Goal: Navigation & Orientation: Understand site structure

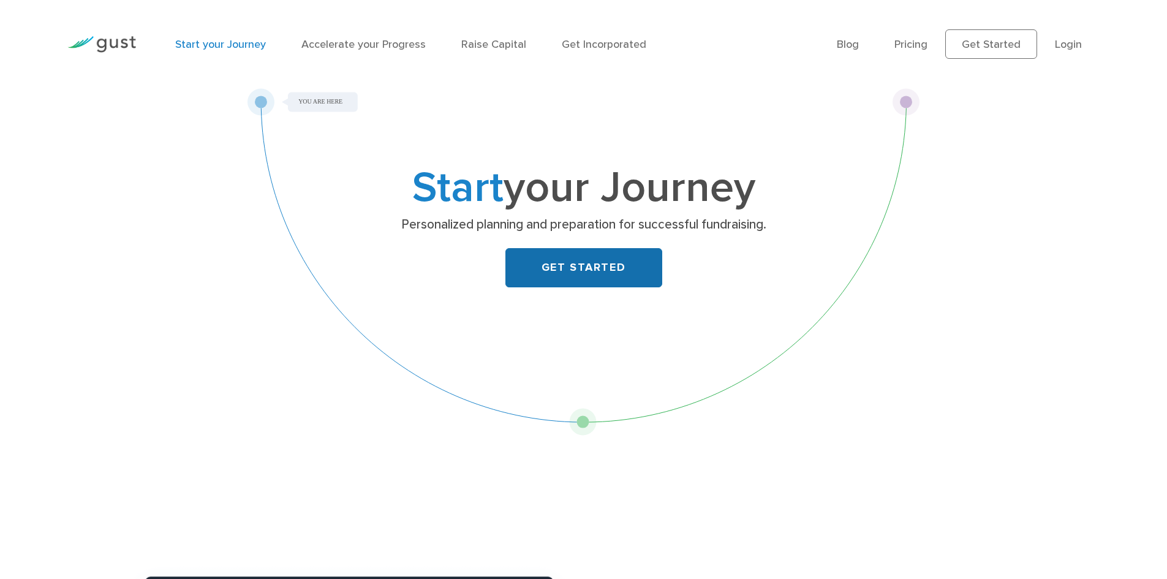
click at [578, 265] on link "GET STARTED" at bounding box center [583, 267] width 157 height 39
click at [917, 44] on link "Pricing" at bounding box center [910, 44] width 33 height 13
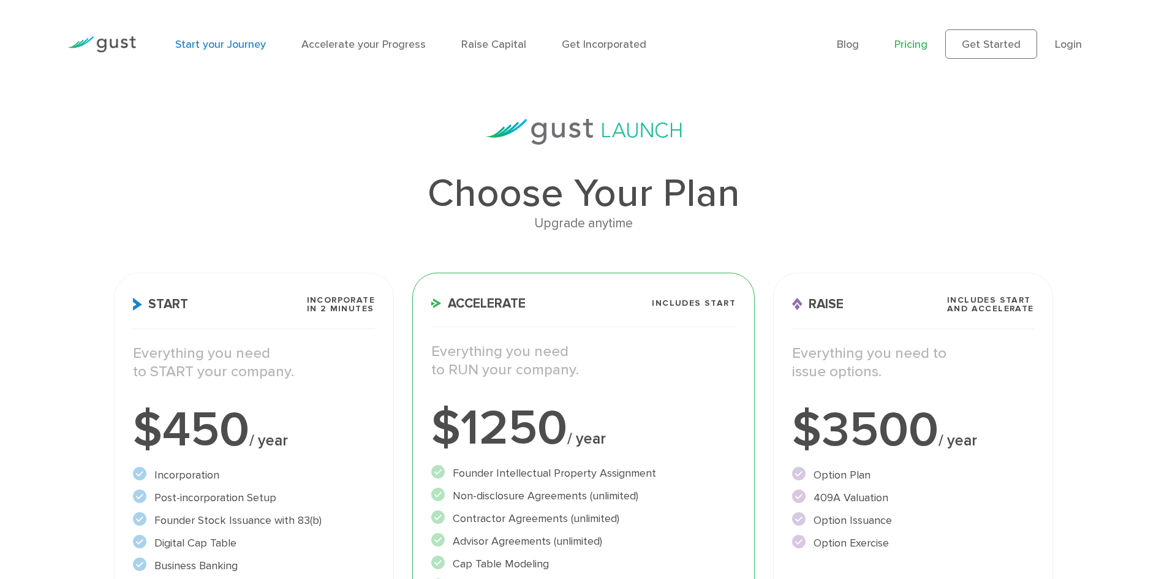
click at [233, 42] on link "Start your Journey" at bounding box center [220, 44] width 91 height 13
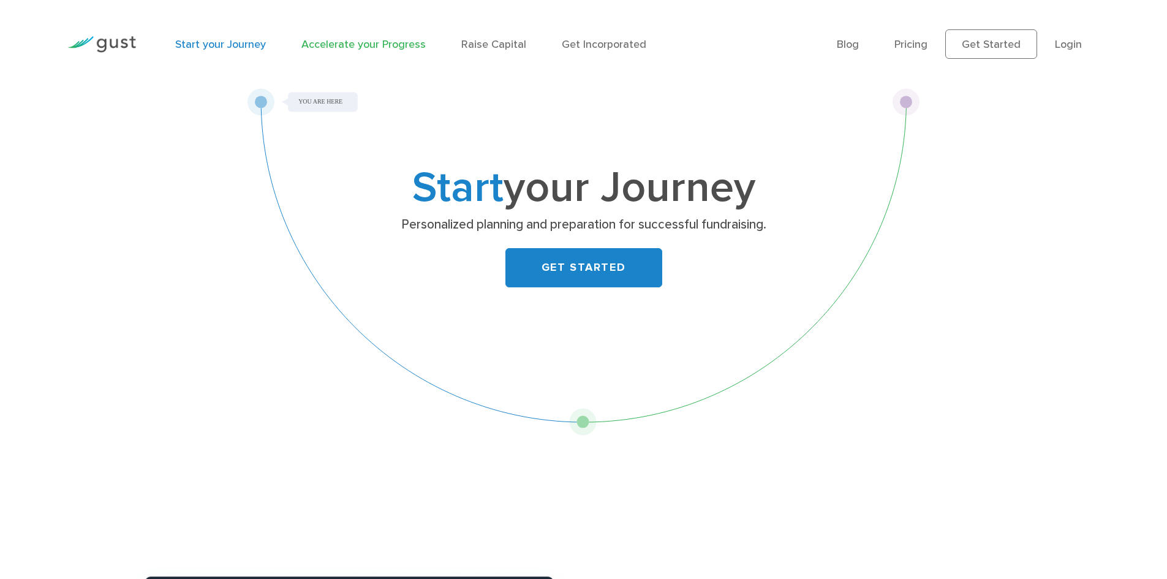
click at [356, 48] on link "Accelerate your Progress" at bounding box center [363, 44] width 124 height 13
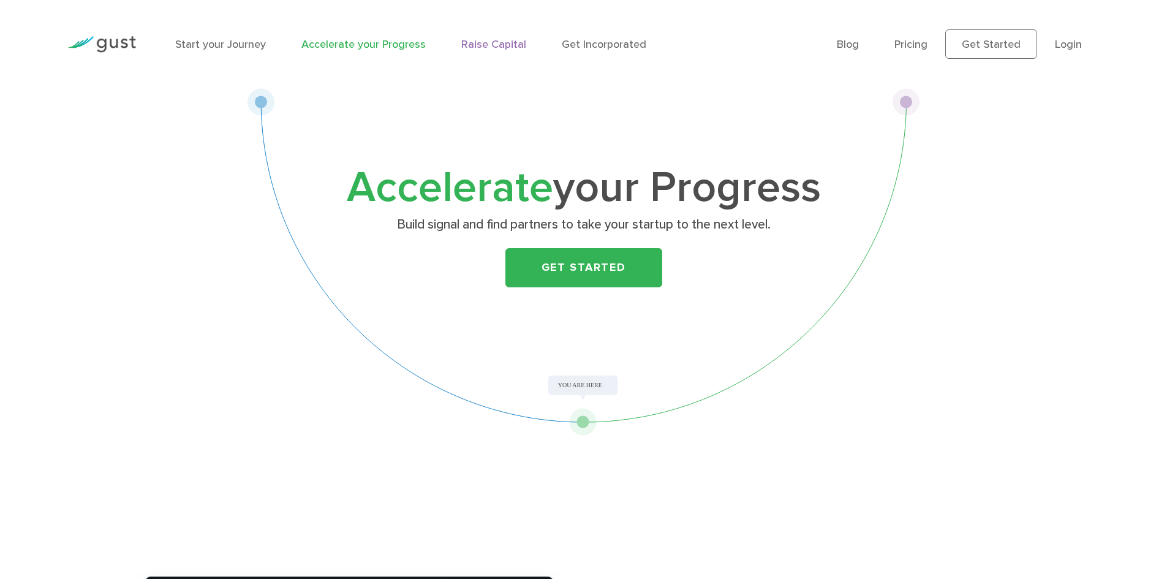
click at [491, 44] on link "Raise Capital" at bounding box center [493, 44] width 65 height 13
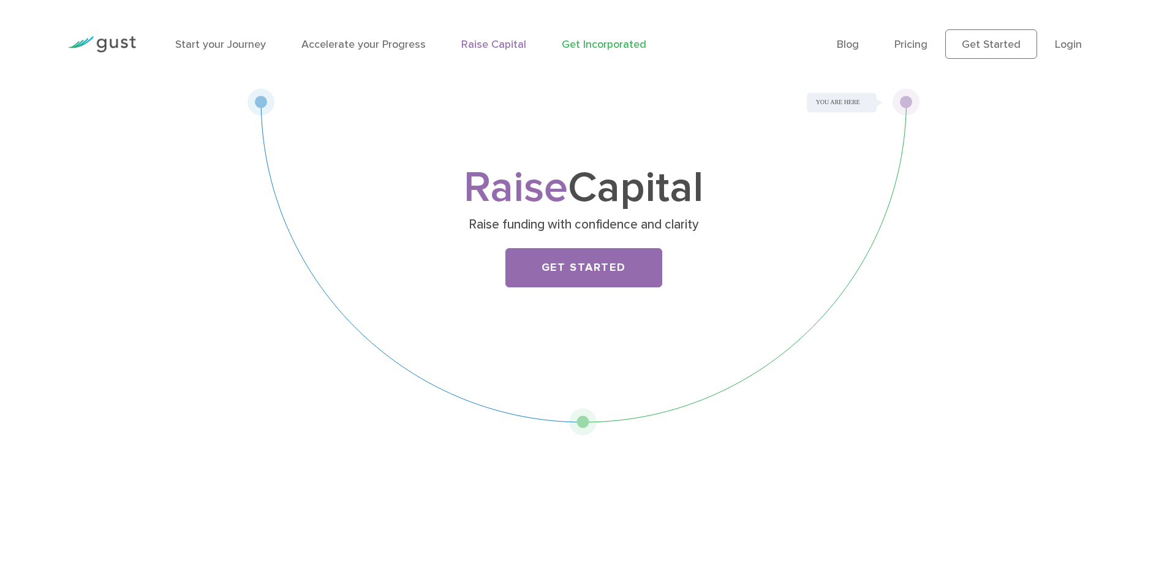
click at [603, 43] on link "Get Incorporated" at bounding box center [604, 44] width 85 height 13
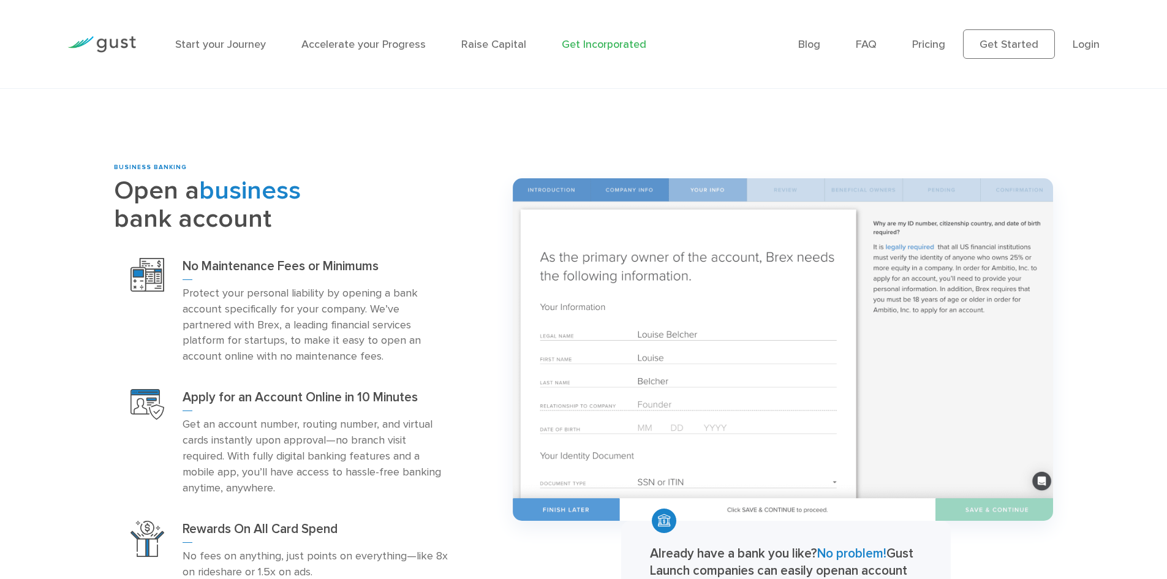
scroll to position [1654, 0]
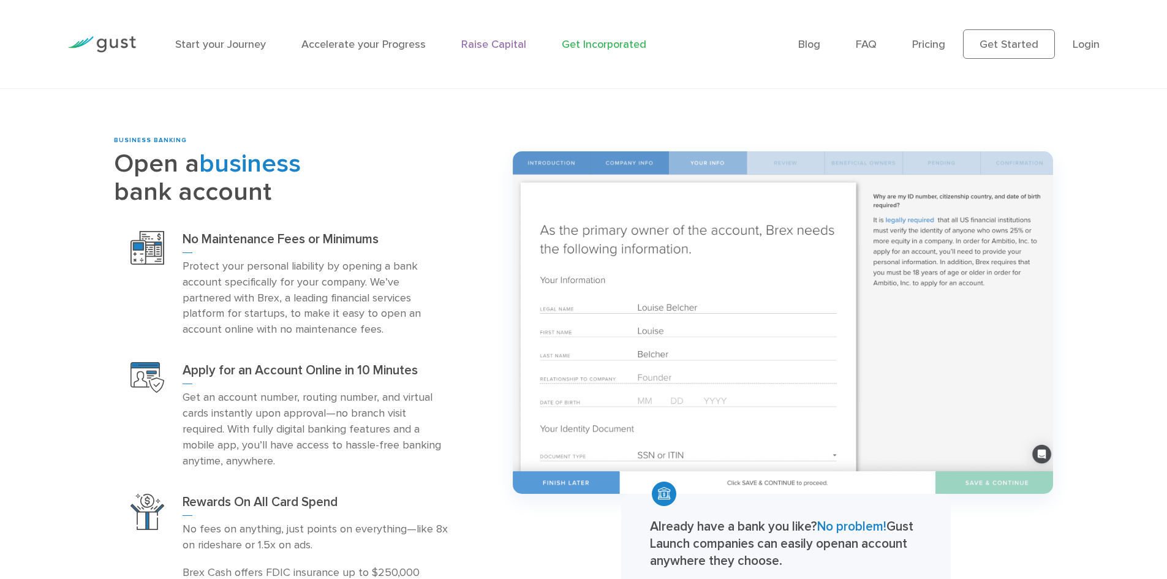
click at [483, 43] on link "Raise Capital" at bounding box center [493, 44] width 65 height 13
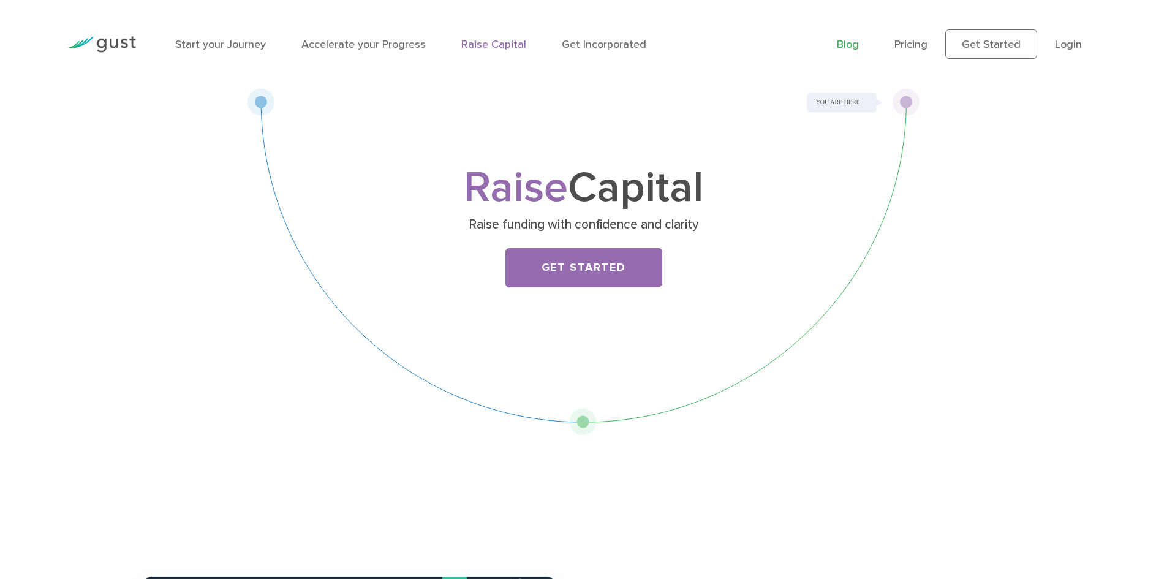
click at [851, 42] on link "Blog" at bounding box center [848, 44] width 22 height 13
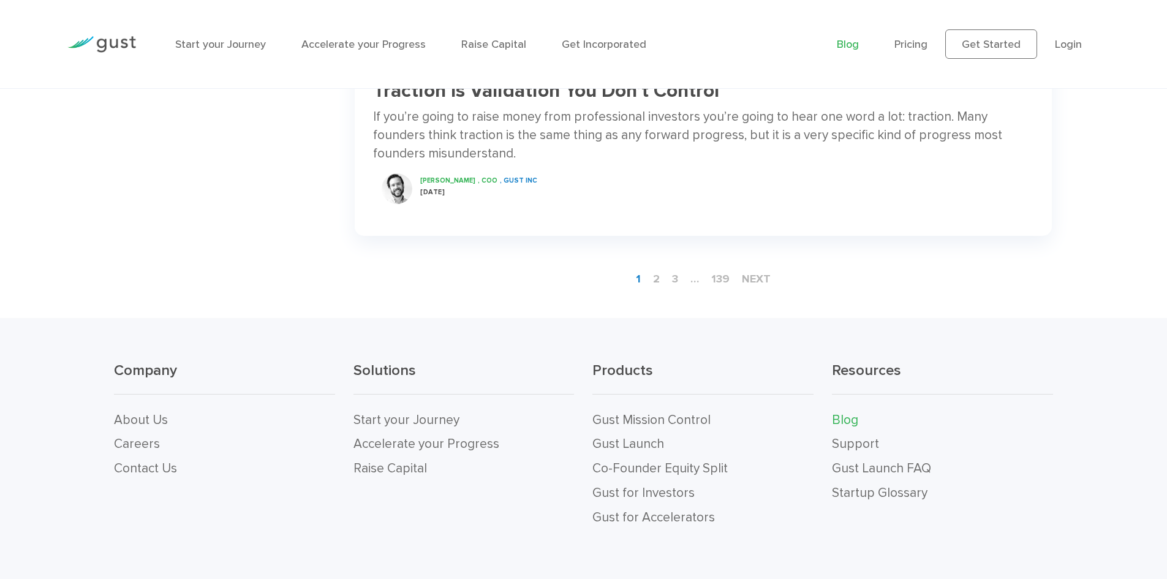
scroll to position [2162, 0]
